Goal: Transaction & Acquisition: Purchase product/service

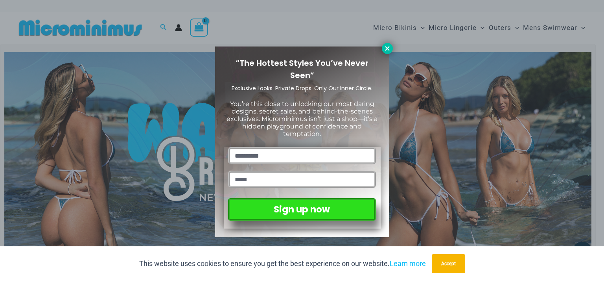
click at [388, 48] on icon at bounding box center [387, 48] width 4 height 4
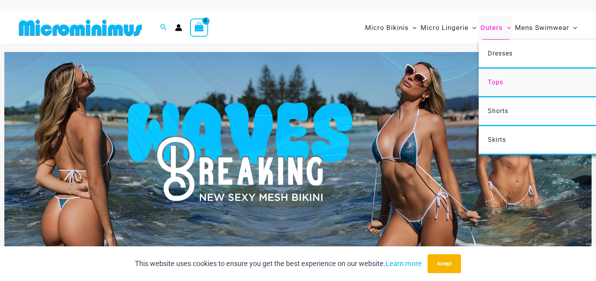
click at [498, 80] on span "Tops" at bounding box center [495, 81] width 15 height 7
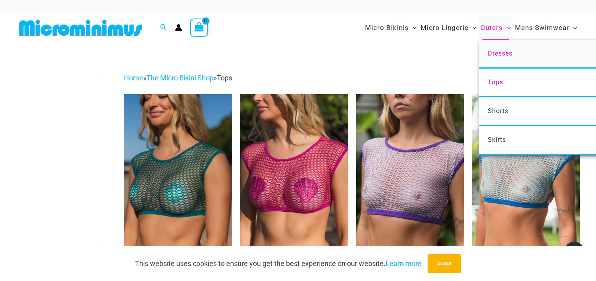
click at [500, 53] on span "Dresses" at bounding box center [500, 53] width 25 height 7
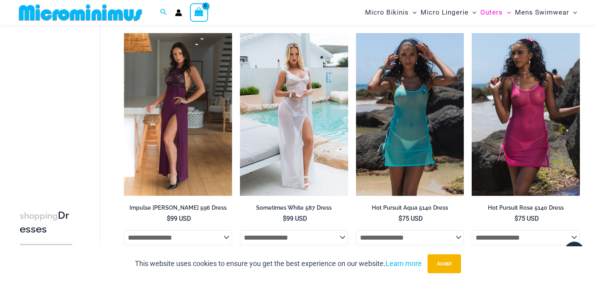
scroll to position [76, 0]
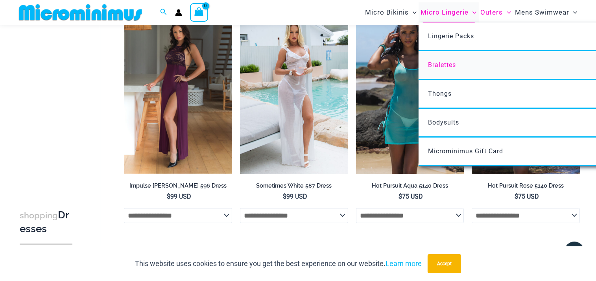
click at [446, 64] on span "Bralettes" at bounding box center [442, 64] width 28 height 7
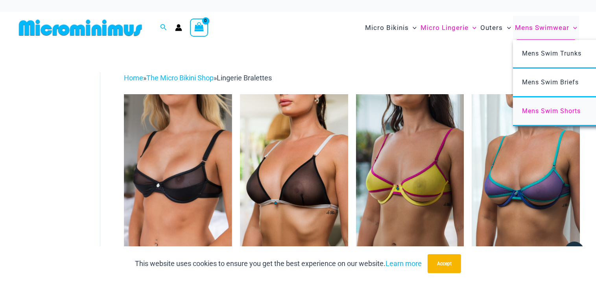
click at [550, 111] on span "Mens Swim Shorts" at bounding box center [552, 110] width 59 height 7
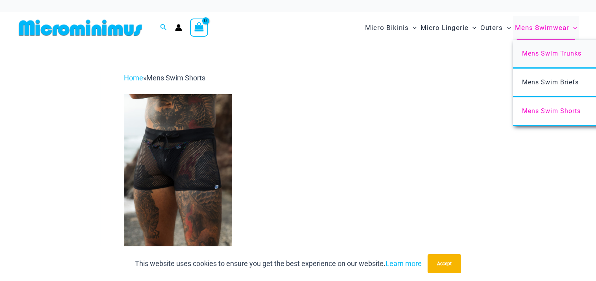
click at [548, 53] on span "Mens Swim Trunks" at bounding box center [552, 53] width 59 height 7
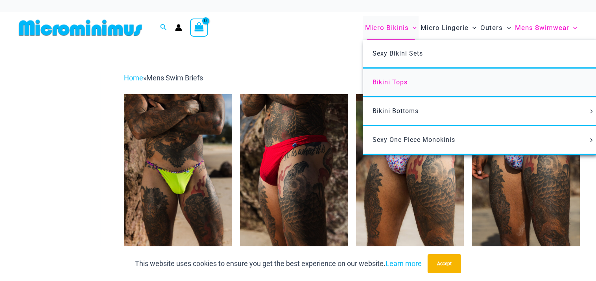
click at [399, 81] on span "Bikini Tops" at bounding box center [390, 81] width 35 height 7
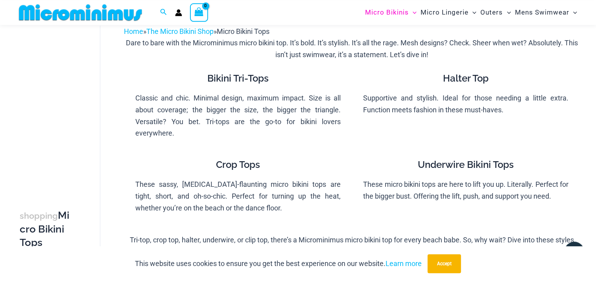
scroll to position [76, 0]
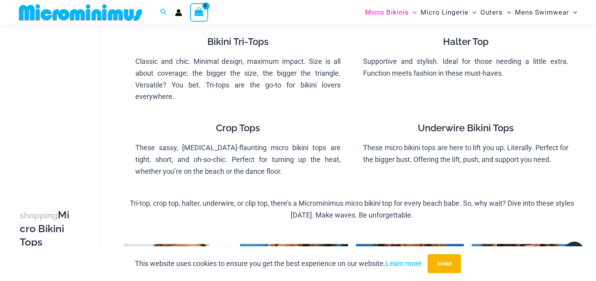
click at [471, 130] on h4 "Underwire Bikini Tops" at bounding box center [466, 127] width 205 height 11
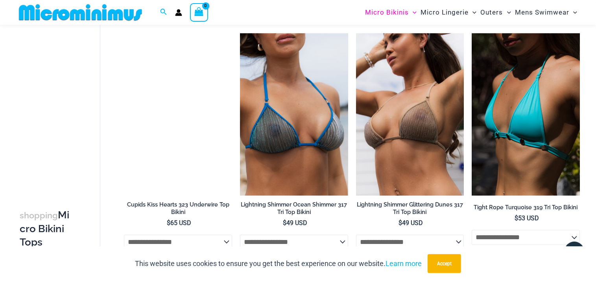
scroll to position [1738, 0]
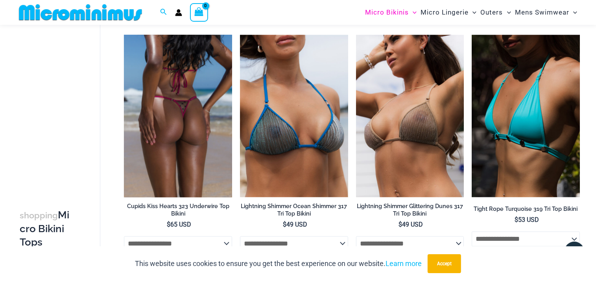
click at [175, 112] on img at bounding box center [178, 116] width 108 height 162
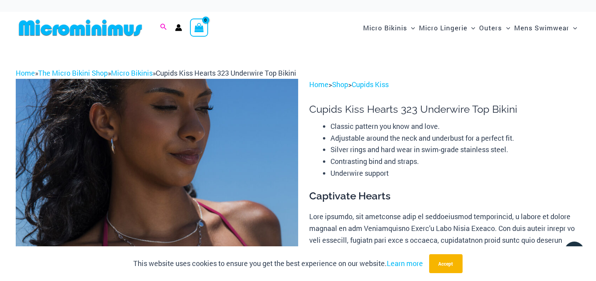
click at [163, 25] on icon "Search icon link" at bounding box center [163, 27] width 6 height 7
type input "*******"
click button "Search" at bounding box center [0, 0] width 0 height 0
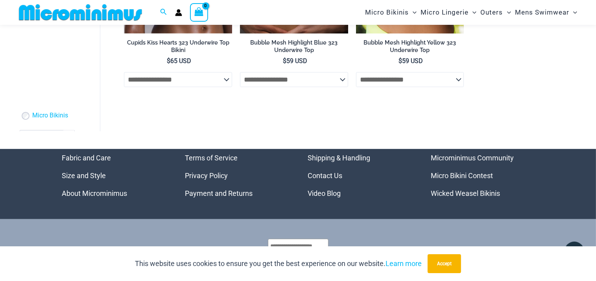
scroll to position [242, 0]
